Goal: Navigation & Orientation: Find specific page/section

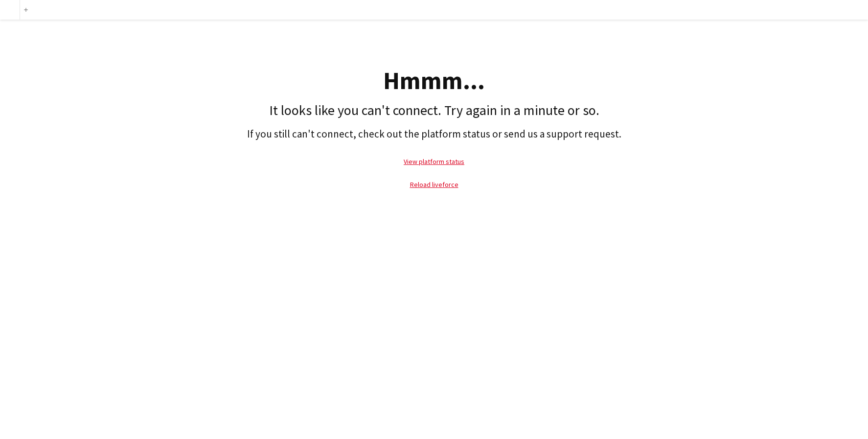
click at [610, 152] on p "View platform status" at bounding box center [434, 161] width 858 height 22
click at [414, 158] on link "View platform status" at bounding box center [433, 161] width 61 height 9
click at [418, 184] on link "Reload liveforce" at bounding box center [434, 184] width 48 height 9
click at [420, 184] on link "Reload liveforce" at bounding box center [434, 184] width 48 height 9
